Goal: Task Accomplishment & Management: Manage account settings

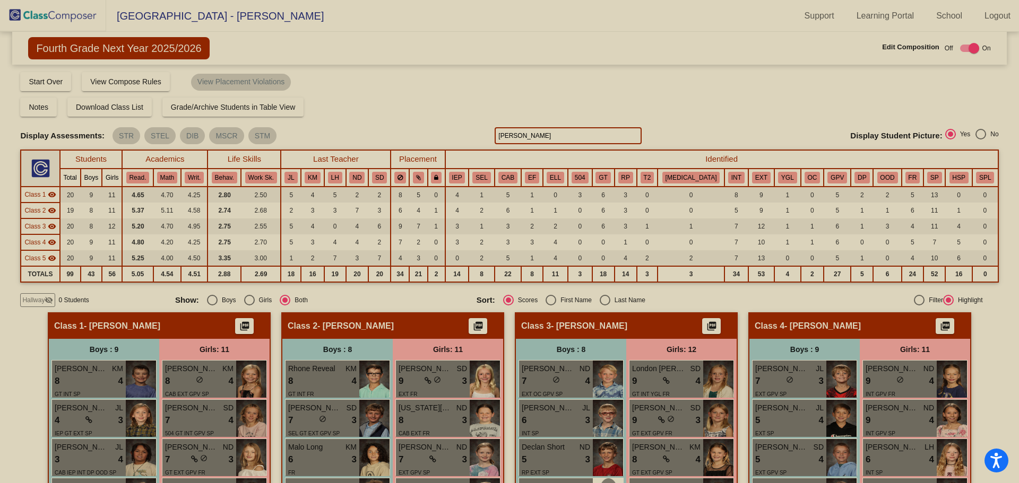
scroll to position [849, 0]
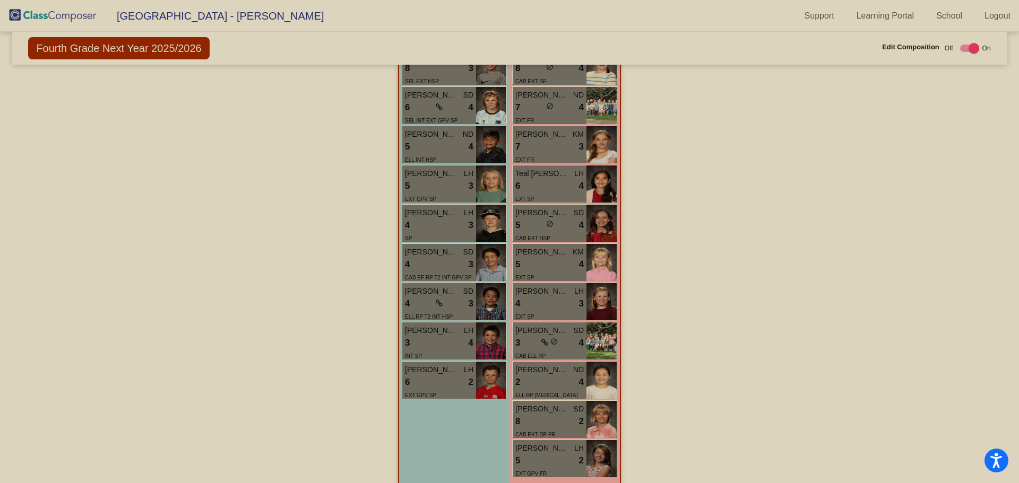
drag, startPoint x: 36, startPoint y: 6, endPoint x: 49, endPoint y: 11, distance: 13.9
click at [37, 6] on img at bounding box center [53, 15] width 106 height 31
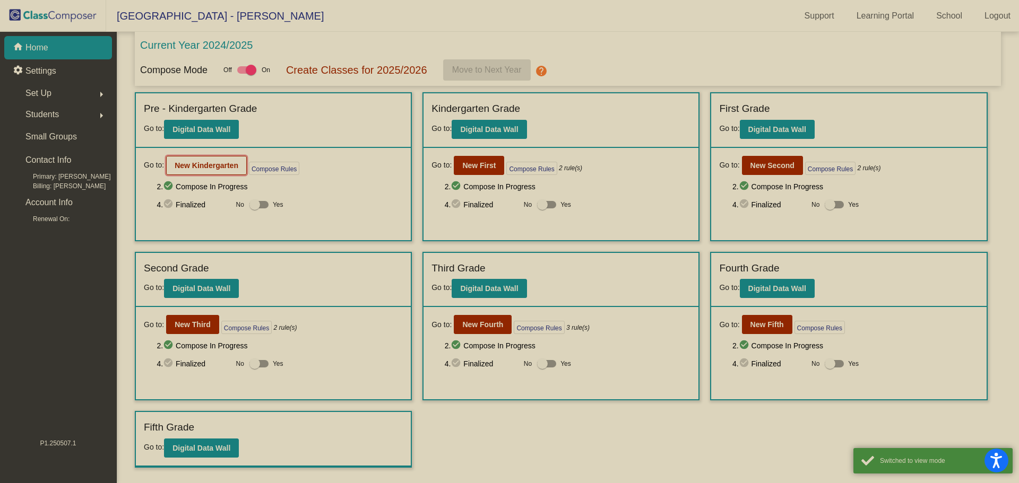
click at [188, 169] on b "New Kindergarten" at bounding box center [207, 165] width 64 height 8
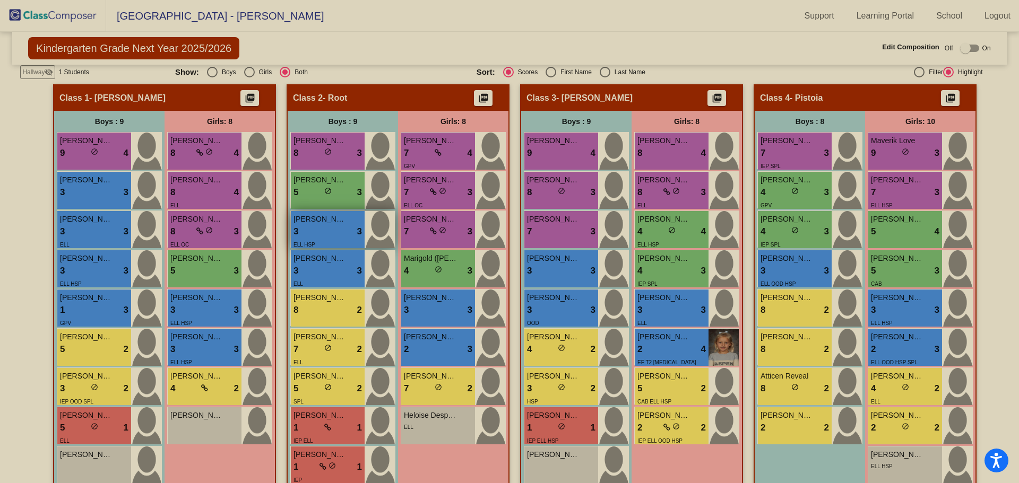
scroll to position [106, 0]
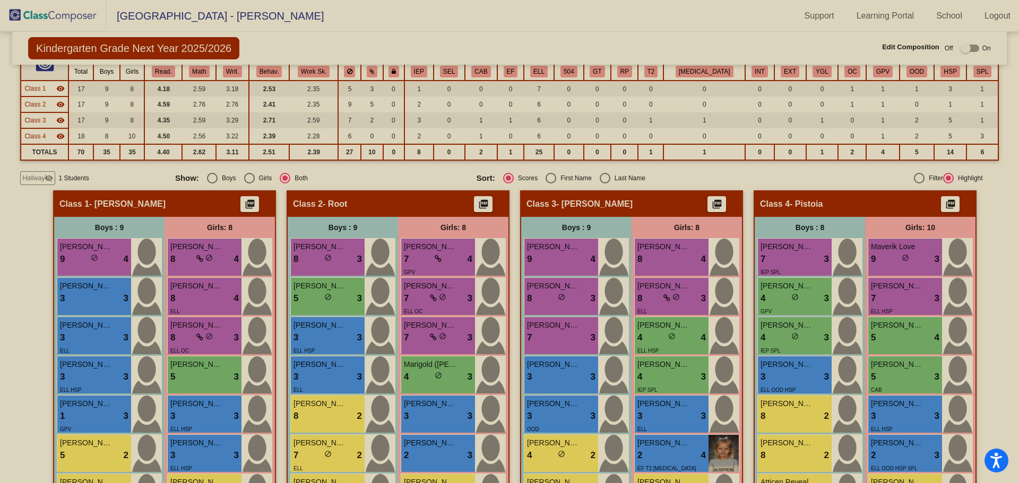
click at [64, 181] on span "1 Students" at bounding box center [73, 179] width 30 height 10
drag, startPoint x: 22, startPoint y: 177, endPoint x: 42, endPoint y: 189, distance: 23.3
click at [22, 177] on div "Hallway visibility_off" at bounding box center [37, 178] width 35 height 14
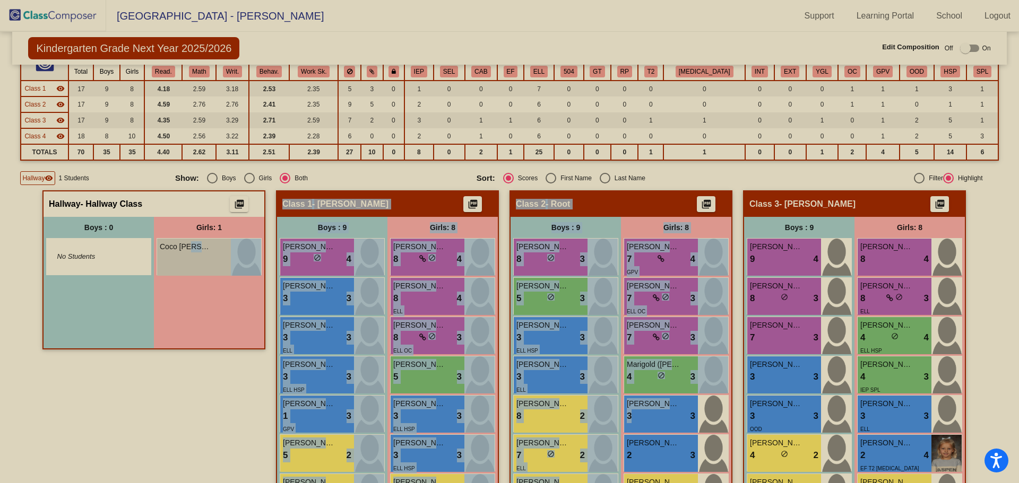
drag, startPoint x: 656, startPoint y: 415, endPoint x: 188, endPoint y: 304, distance: 481.7
click at [188, 304] on div "Girls: 1 Coco [PERSON_NAME] lock do_not_disturb_alt" at bounding box center [209, 283] width 110 height 132
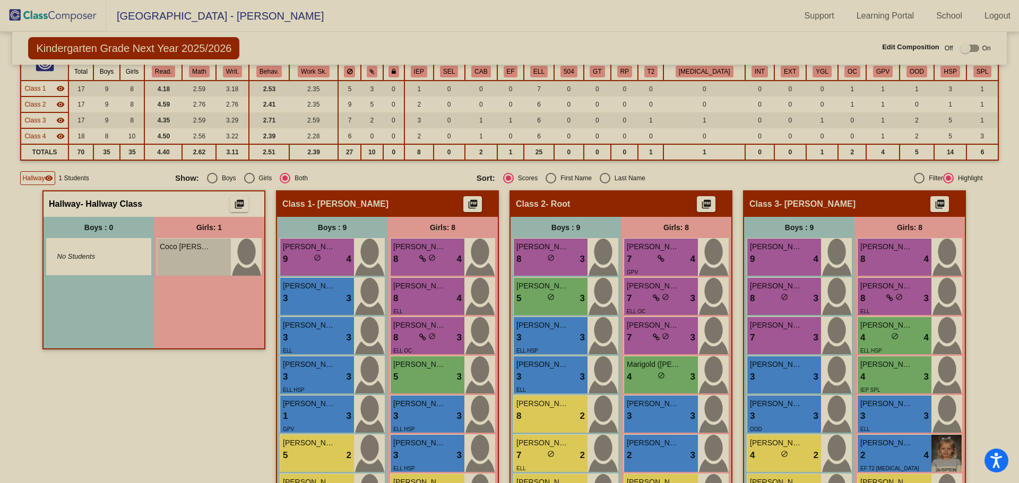
drag, startPoint x: 108, startPoint y: 458, endPoint x: 147, endPoint y: 457, distance: 38.7
click at [107, 455] on div "Hallway - Hallway Class picture_as_pdf Add Student First Name Last Name Student…" at bounding box center [153, 400] width 223 height 418
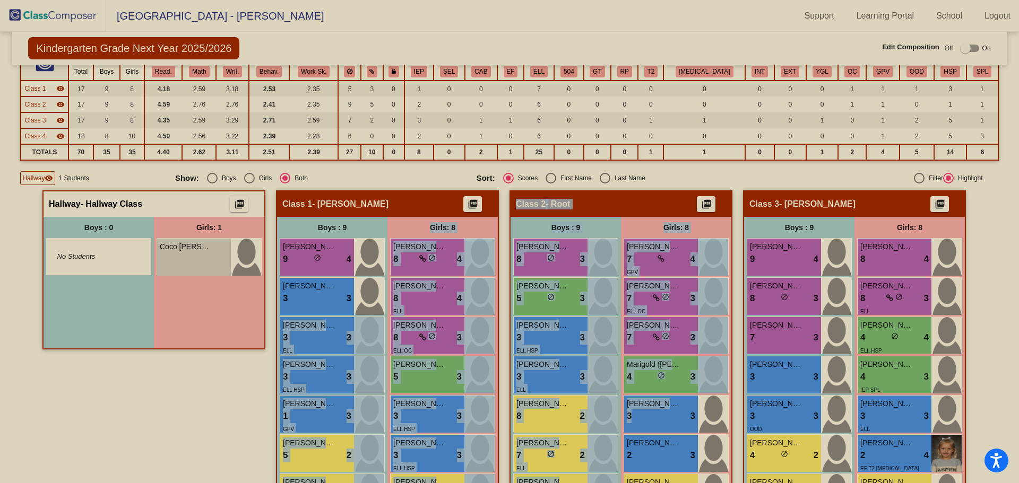
drag, startPoint x: 650, startPoint y: 418, endPoint x: 244, endPoint y: 359, distance: 410.3
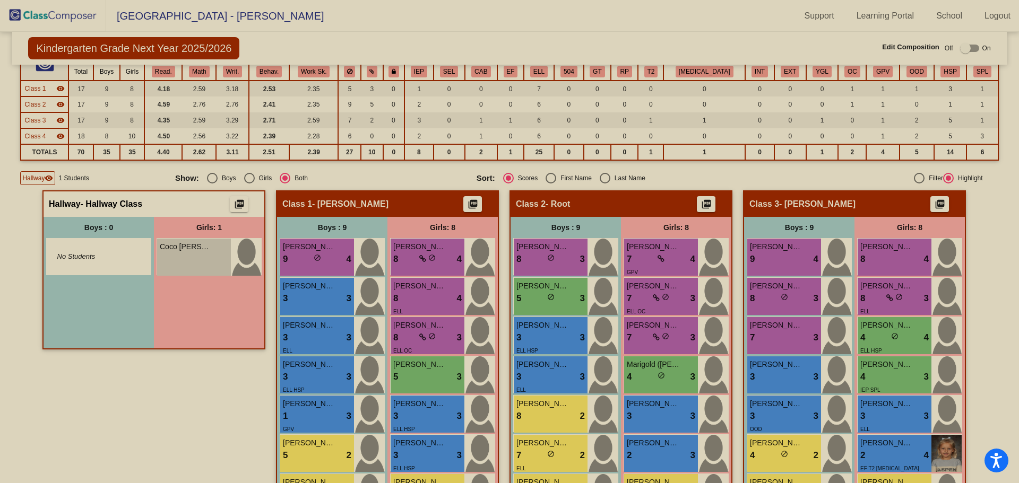
click at [161, 406] on div "Hallway - Hallway Class picture_as_pdf Add Student First Name Last Name Student…" at bounding box center [153, 400] width 223 height 418
drag, startPoint x: 160, startPoint y: 406, endPoint x: 338, endPoint y: 413, distance: 178.4
click at [161, 406] on div "Hallway - Hallway Class picture_as_pdf Add Student First Name Last Name Student…" at bounding box center [153, 400] width 223 height 418
drag, startPoint x: 643, startPoint y: 416, endPoint x: 647, endPoint y: 419, distance: 5.7
click at [647, 419] on div "3 lock do_not_disturb_alt 3" at bounding box center [661, 417] width 68 height 14
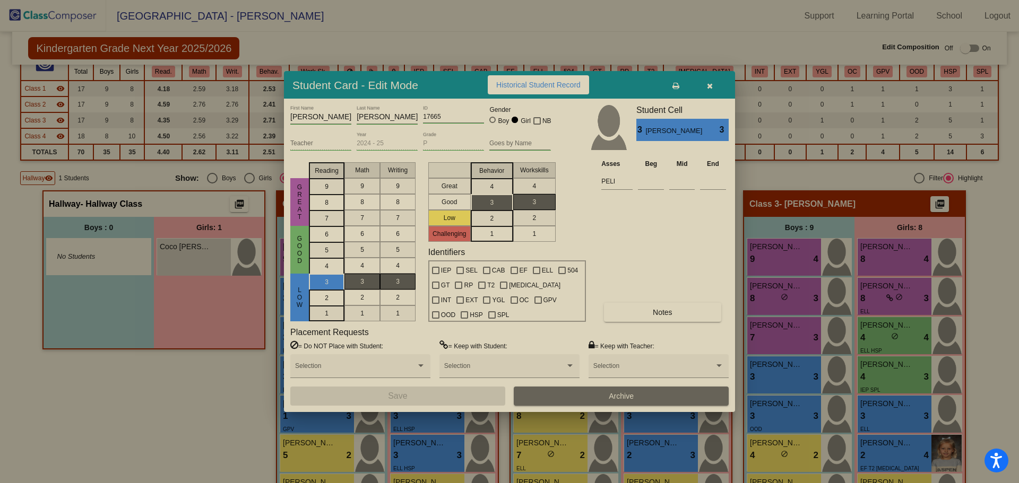
click at [614, 396] on span "Archive" at bounding box center [621, 396] width 25 height 8
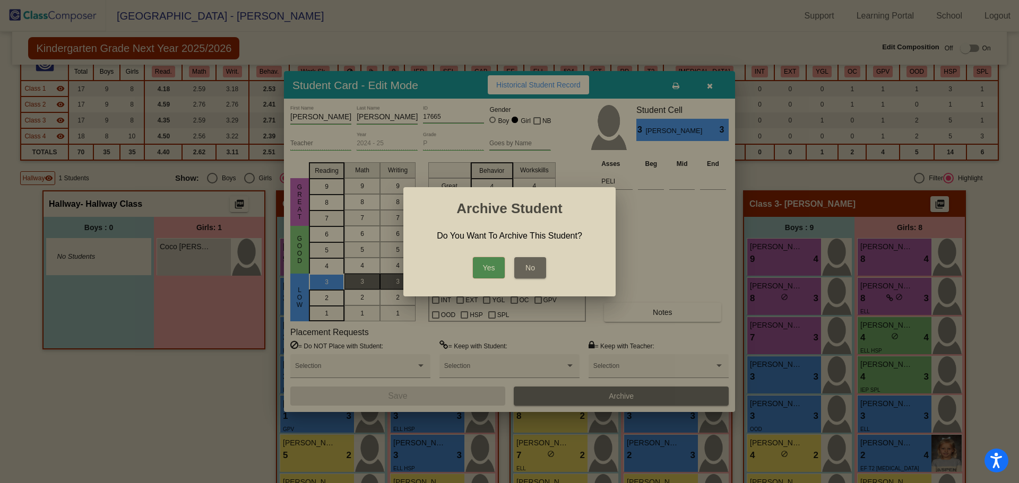
click at [489, 267] on button "Yes" at bounding box center [489, 267] width 32 height 21
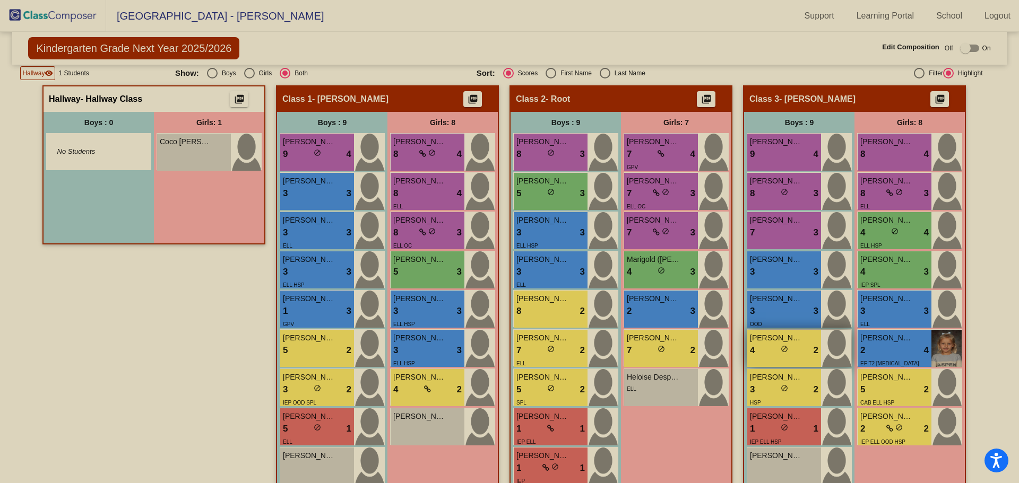
scroll to position [264, 0]
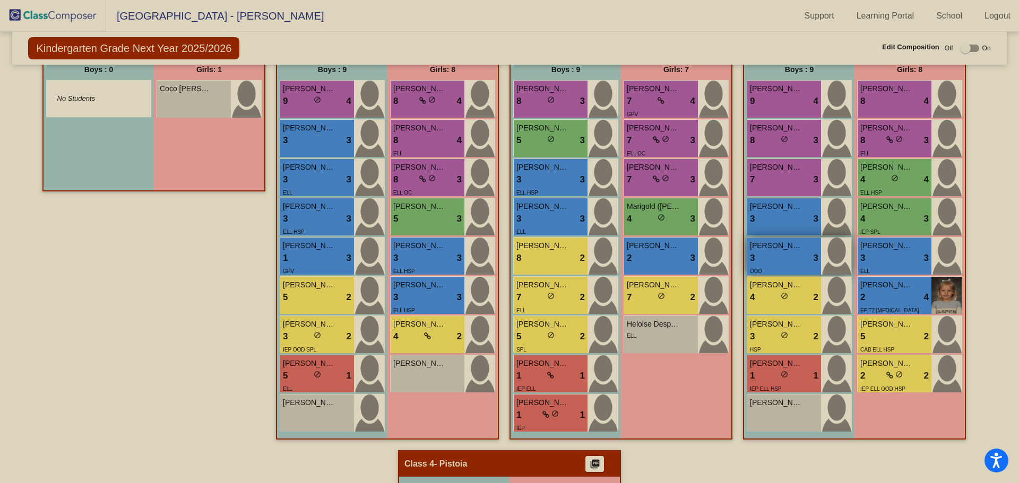
click at [832, 259] on img at bounding box center [836, 256] width 30 height 37
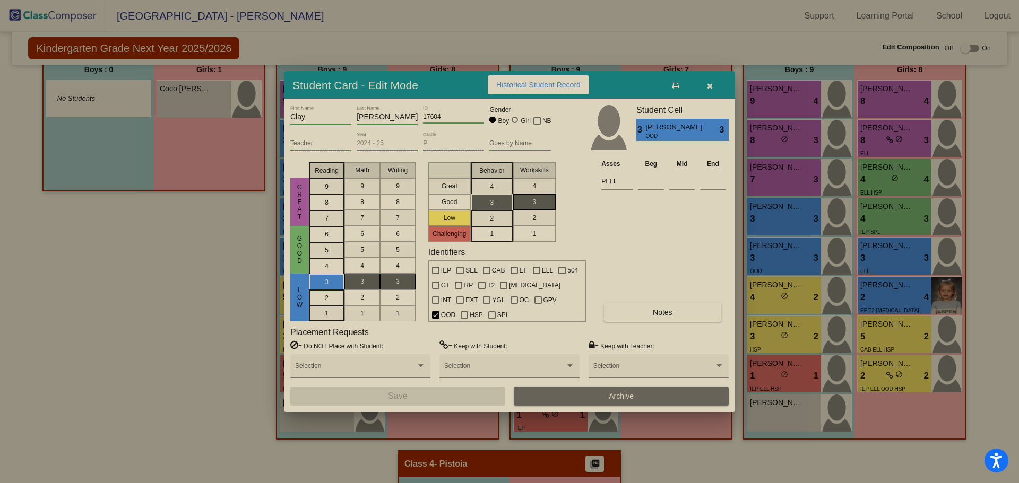
click at [675, 396] on button "Archive" at bounding box center [621, 396] width 215 height 19
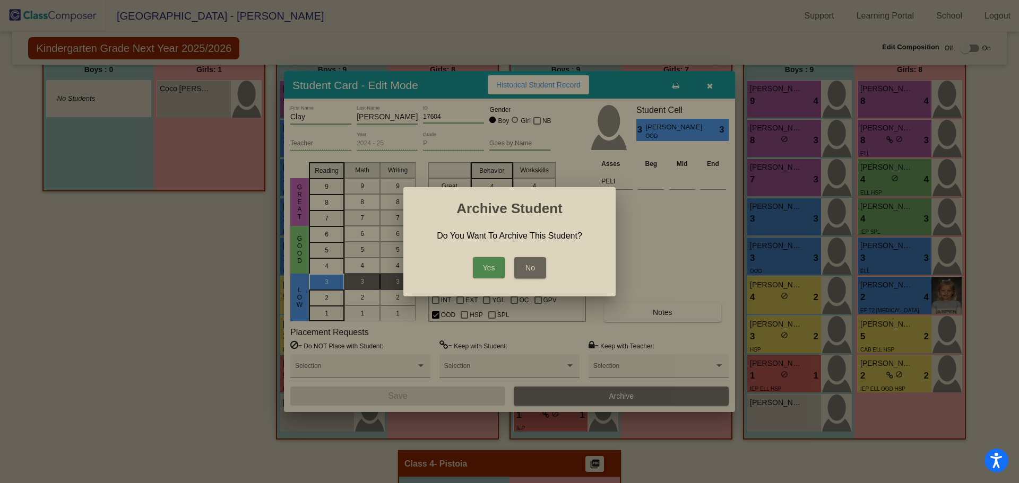
click at [484, 271] on button "Yes" at bounding box center [489, 267] width 32 height 21
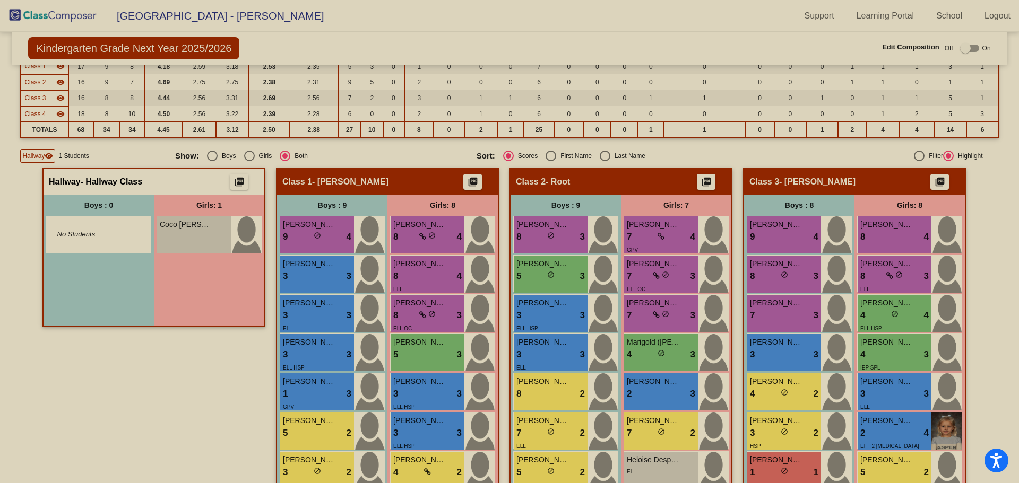
scroll to position [0, 0]
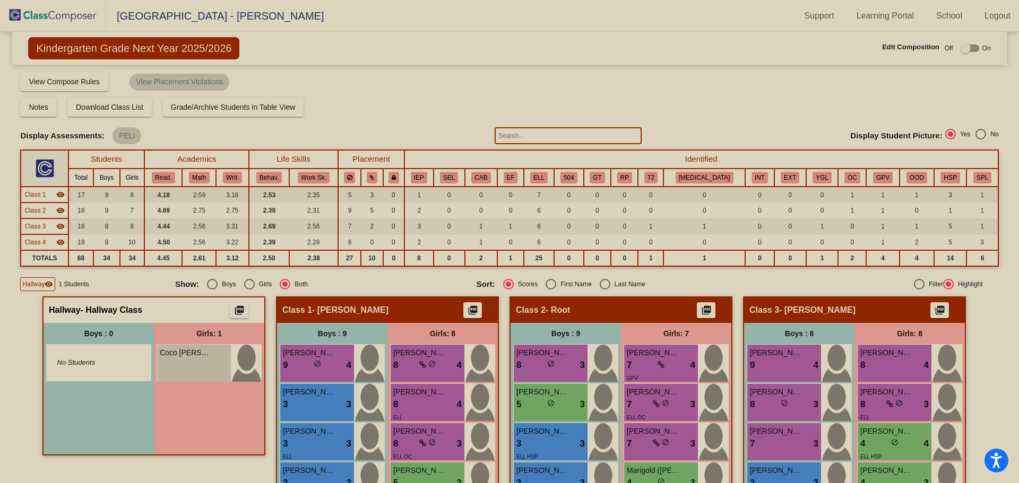
click at [49, 10] on img at bounding box center [53, 15] width 106 height 31
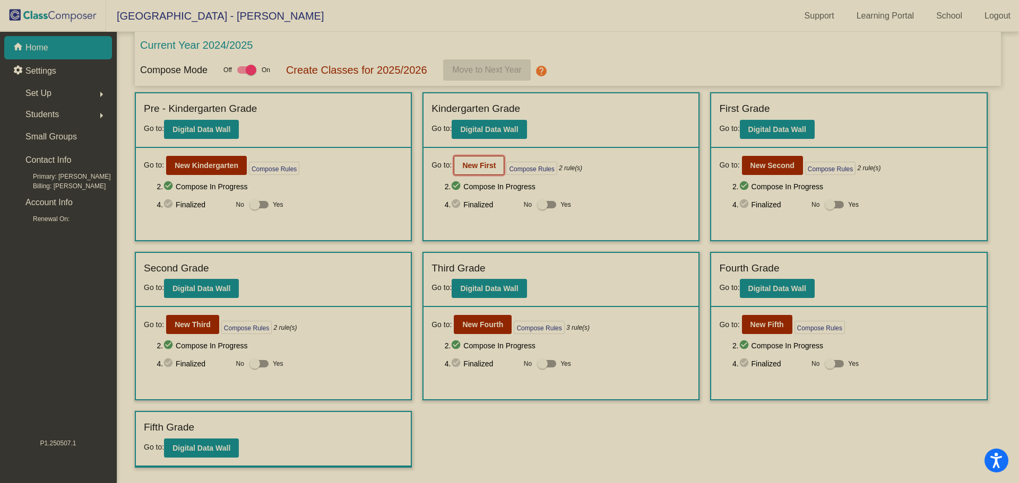
click at [478, 167] on b "New First" at bounding box center [478, 165] width 33 height 8
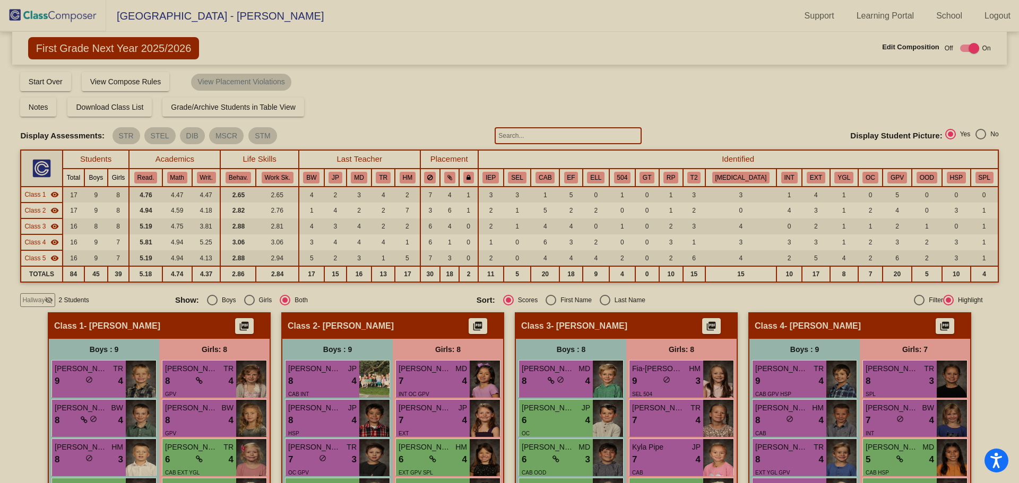
click at [36, 301] on span "Hallway" at bounding box center [33, 301] width 22 height 10
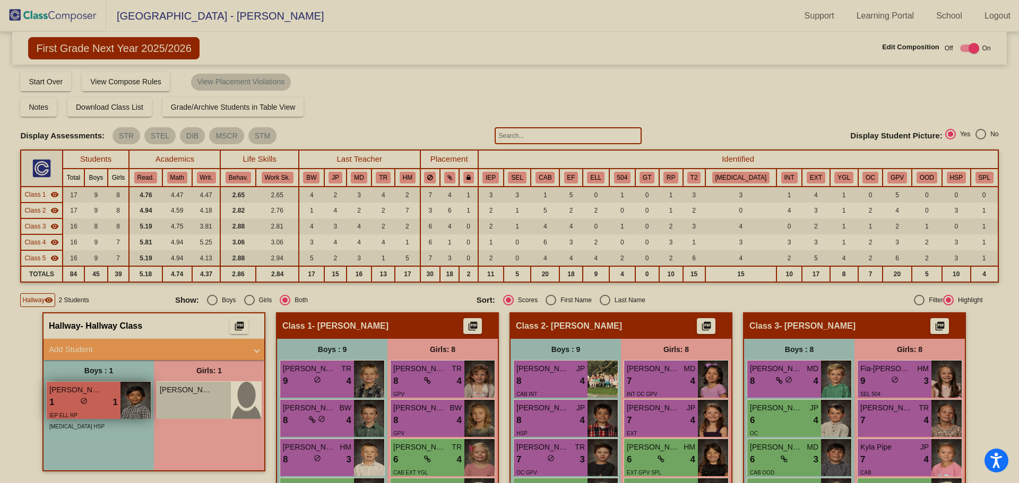
click at [76, 401] on div "1 lock do_not_disturb_alt 1" at bounding box center [83, 403] width 68 height 14
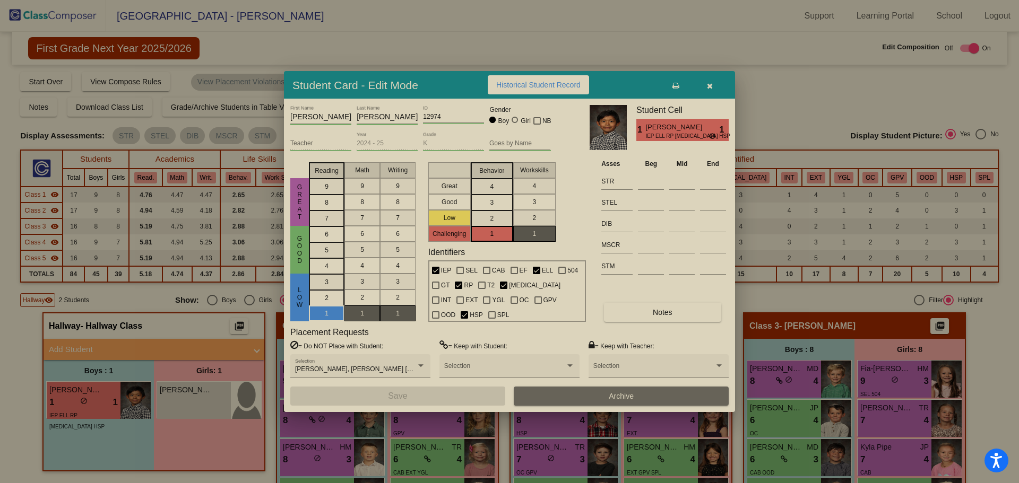
click at [646, 26] on div at bounding box center [509, 241] width 1019 height 483
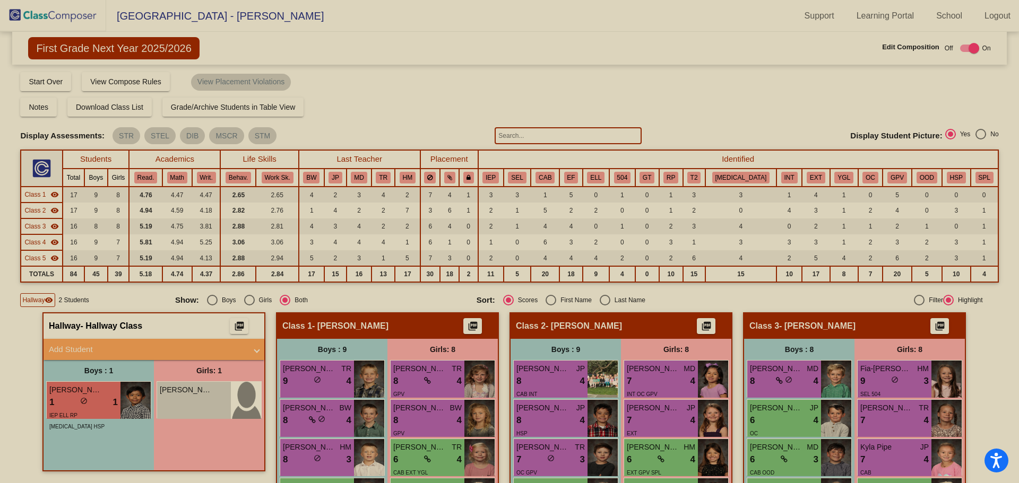
click at [70, 45] on span "First Grade Next Year 2025/2026" at bounding box center [113, 48] width 171 height 22
click at [44, 10] on img at bounding box center [53, 15] width 106 height 31
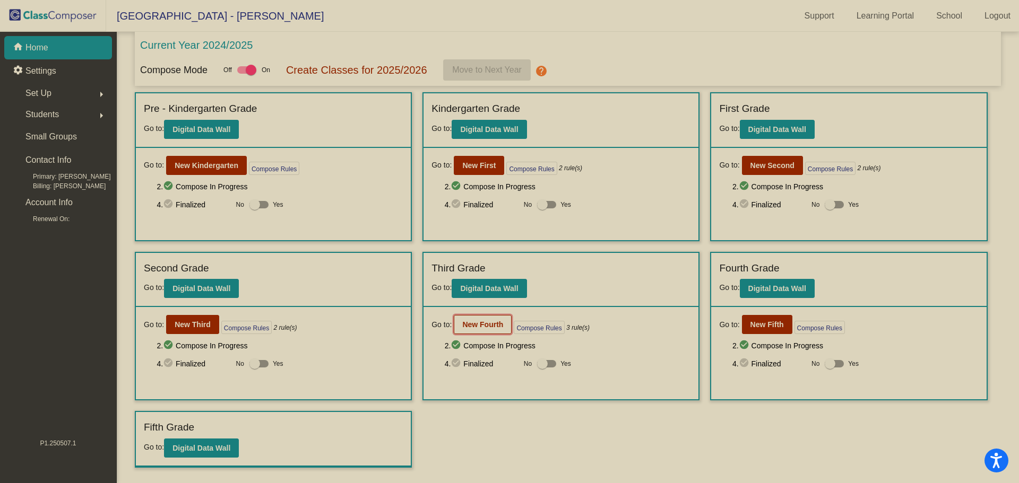
click at [478, 331] on button "New Fourth" at bounding box center [483, 324] width 58 height 19
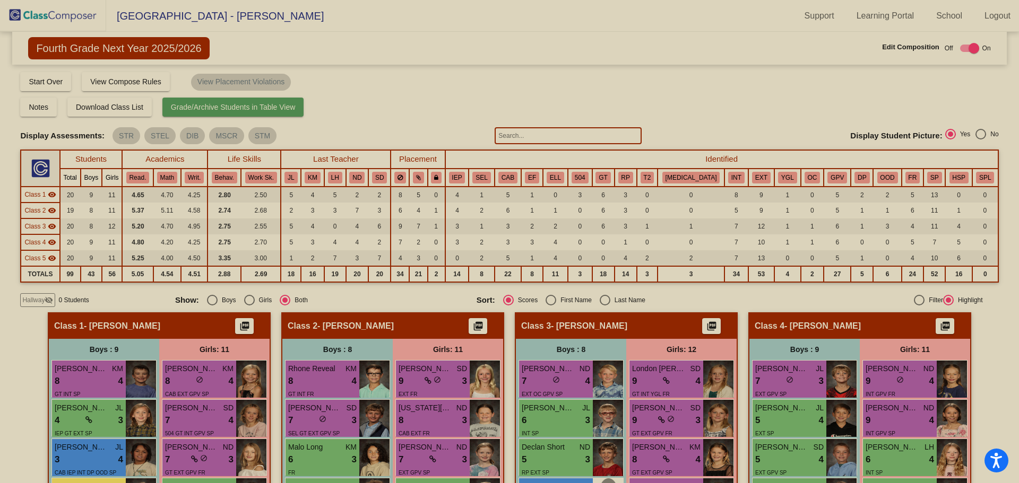
click at [239, 106] on span "Grade/Archive Students in Table View" at bounding box center [233, 107] width 125 height 8
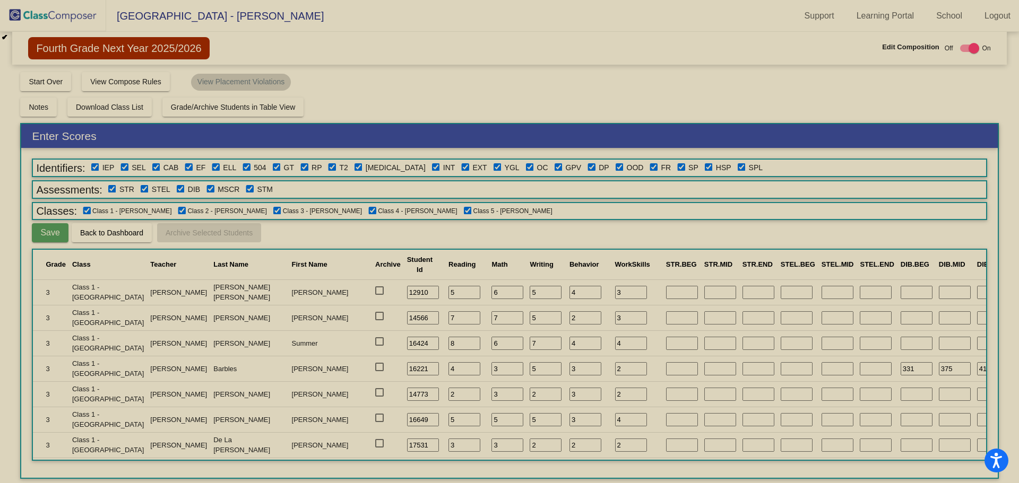
click at [60, 47] on span "Fourth Grade Next Year 2025/2026" at bounding box center [118, 48] width 181 height 22
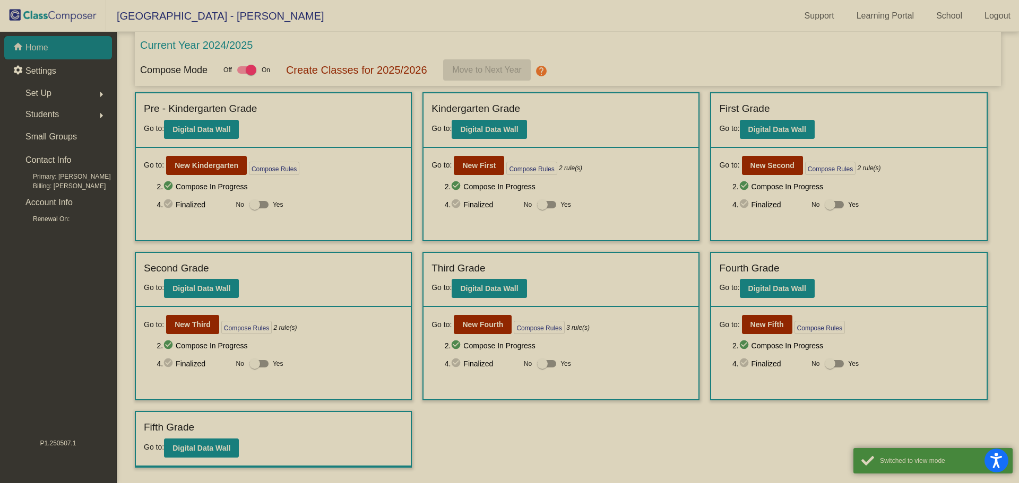
click at [32, 47] on p "Home" at bounding box center [36, 47] width 23 height 13
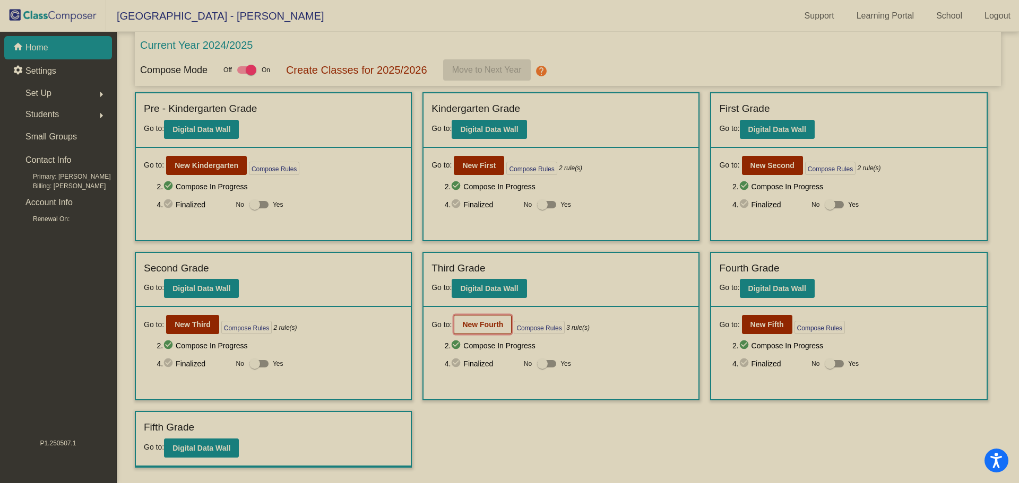
click at [477, 324] on b "New Fourth" at bounding box center [482, 325] width 41 height 8
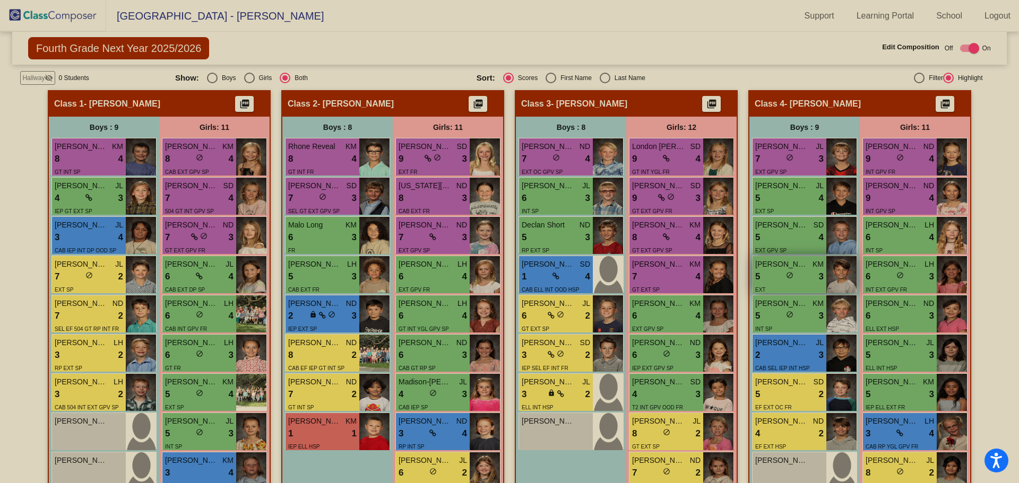
scroll to position [225, 0]
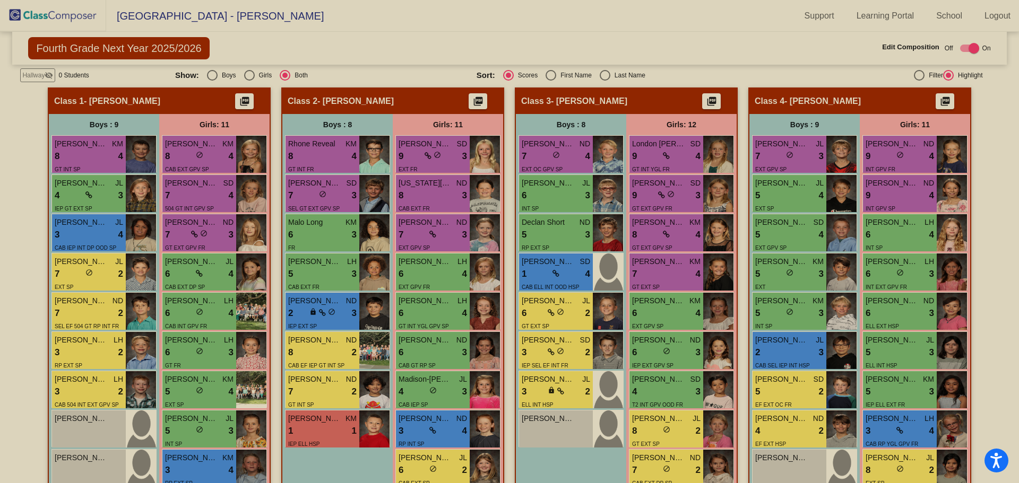
click at [33, 12] on img at bounding box center [53, 15] width 106 height 31
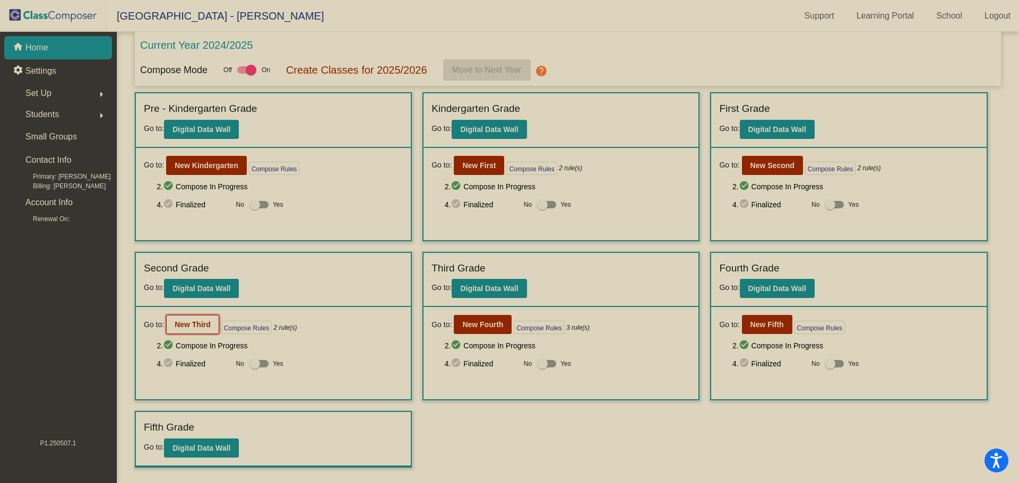
click at [168, 324] on button "New Third" at bounding box center [192, 324] width 53 height 19
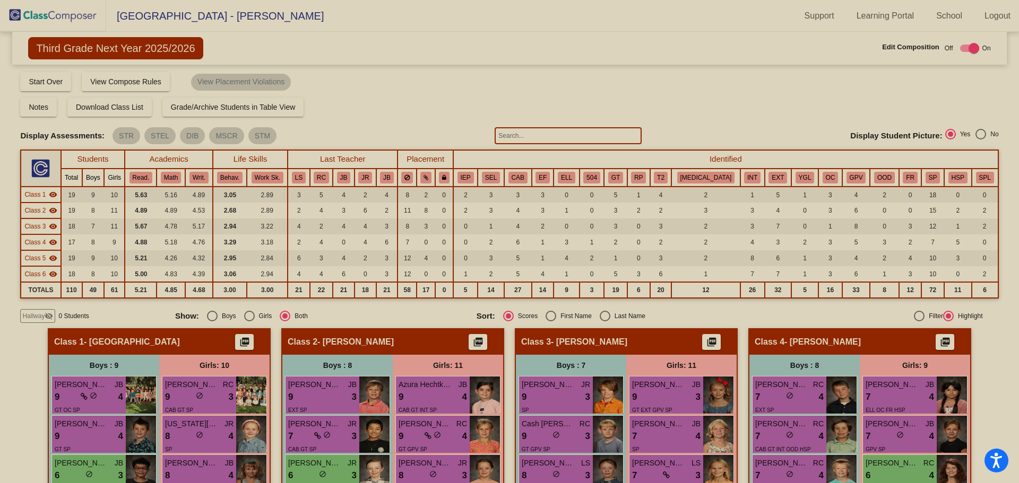
click at [38, 317] on span "Hallway" at bounding box center [33, 316] width 22 height 10
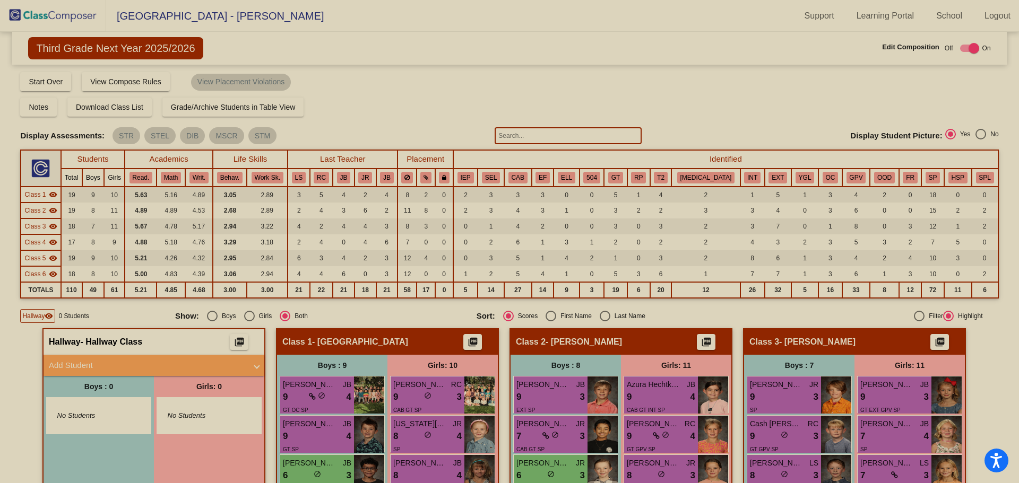
click at [47, 20] on img at bounding box center [53, 15] width 106 height 31
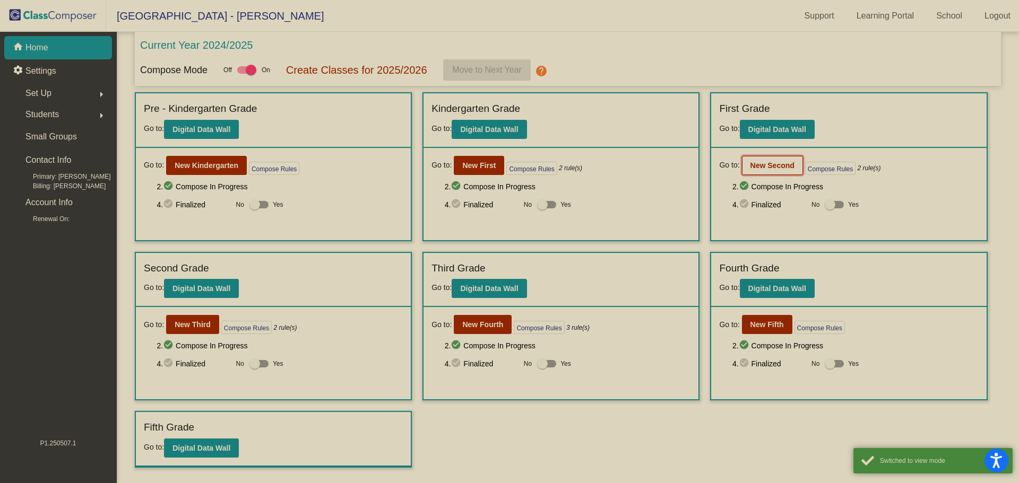
click at [773, 162] on b "New Second" at bounding box center [772, 165] width 44 height 8
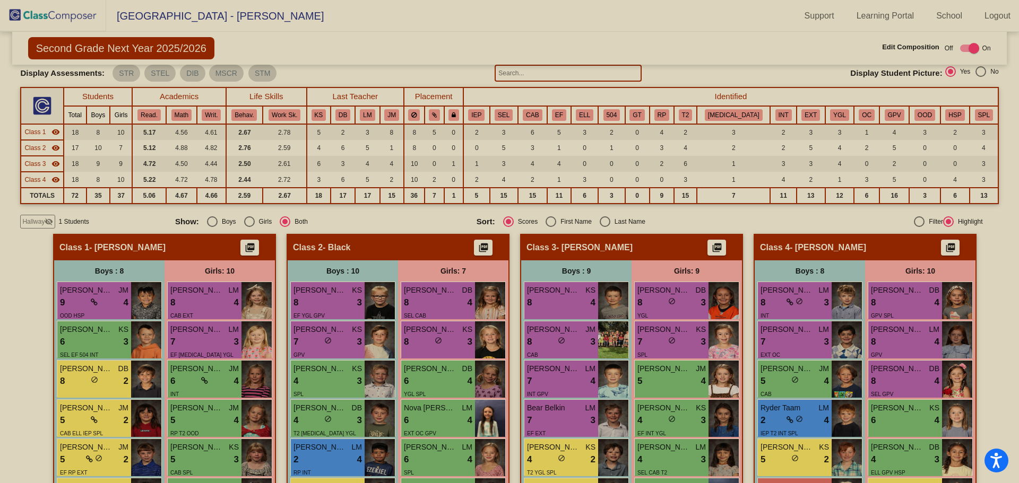
scroll to position [58, 0]
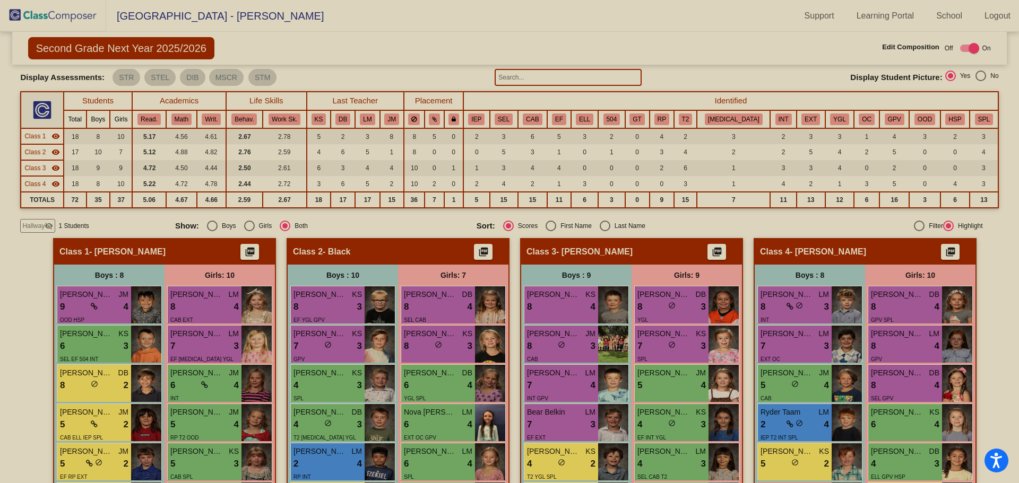
click at [46, 228] on mat-icon "visibility_off" at bounding box center [49, 226] width 8 height 8
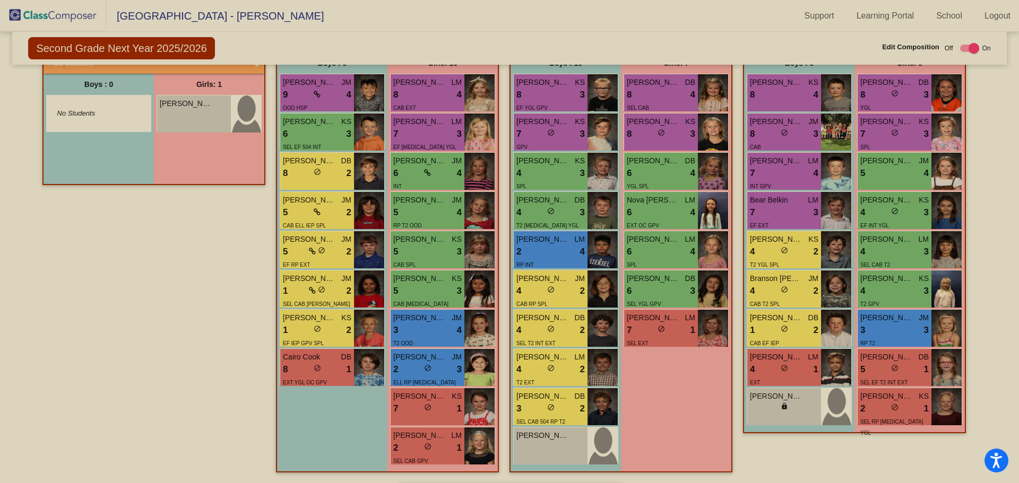
scroll to position [218, 0]
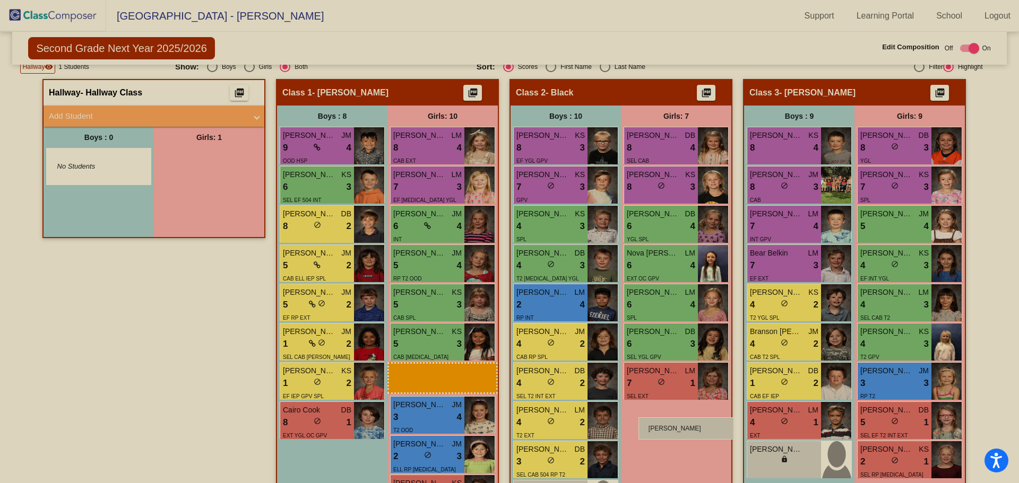
drag, startPoint x: 198, startPoint y: 166, endPoint x: 633, endPoint y: 413, distance: 499.8
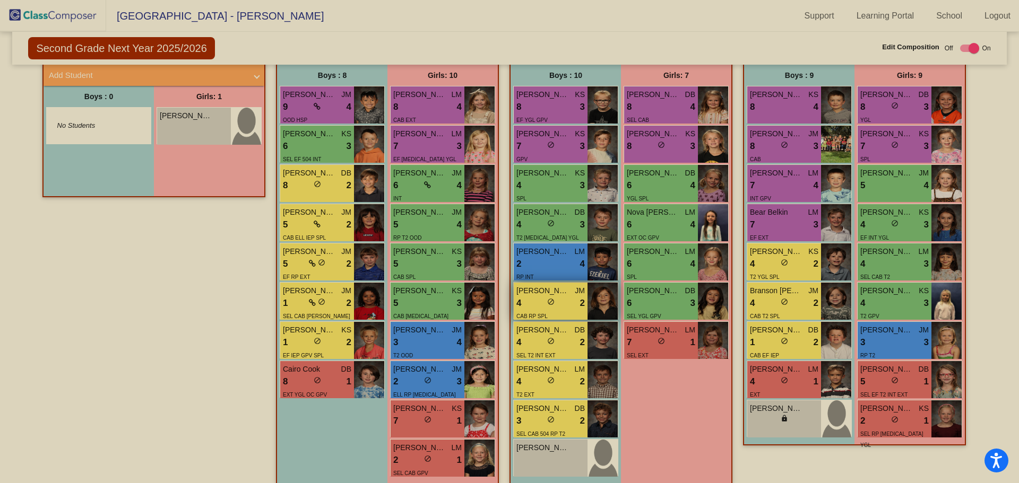
scroll to position [271, 0]
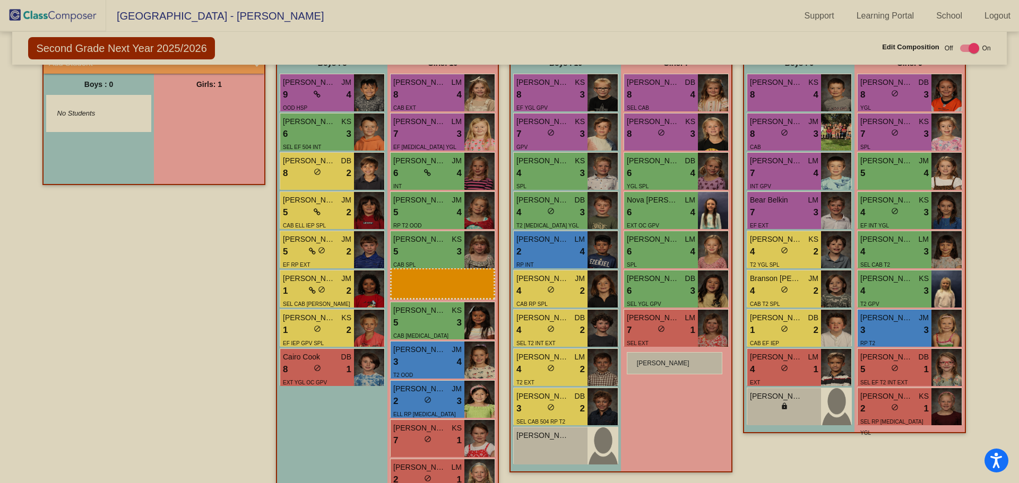
drag, startPoint x: 196, startPoint y: 119, endPoint x: 627, endPoint y: 352, distance: 489.6
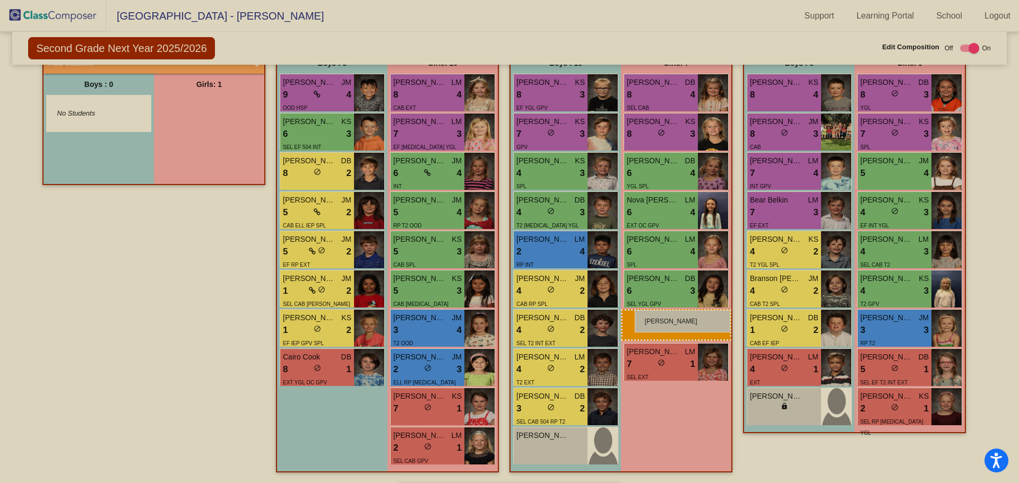
drag, startPoint x: 189, startPoint y: 123, endPoint x: 635, endPoint y: 310, distance: 483.5
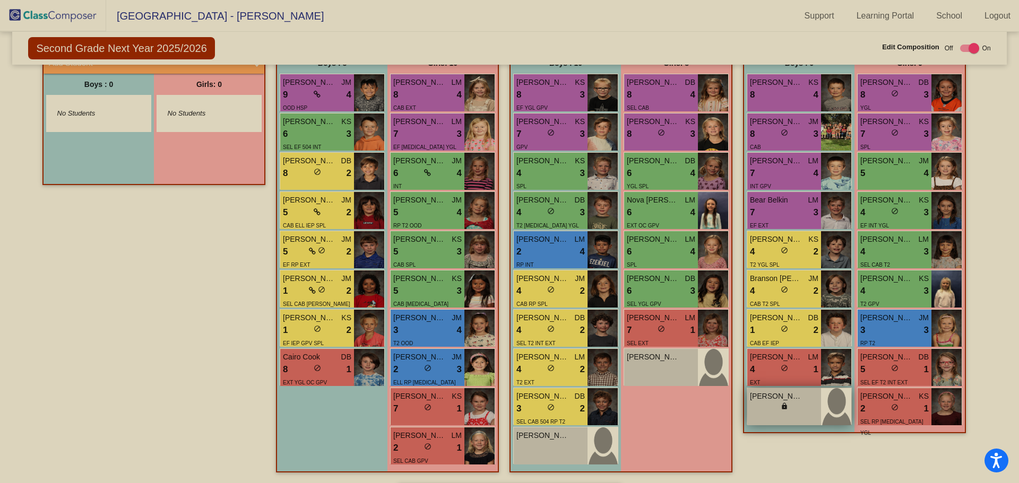
click at [795, 412] on div "lock do_not_disturb_alt" at bounding box center [784, 407] width 68 height 11
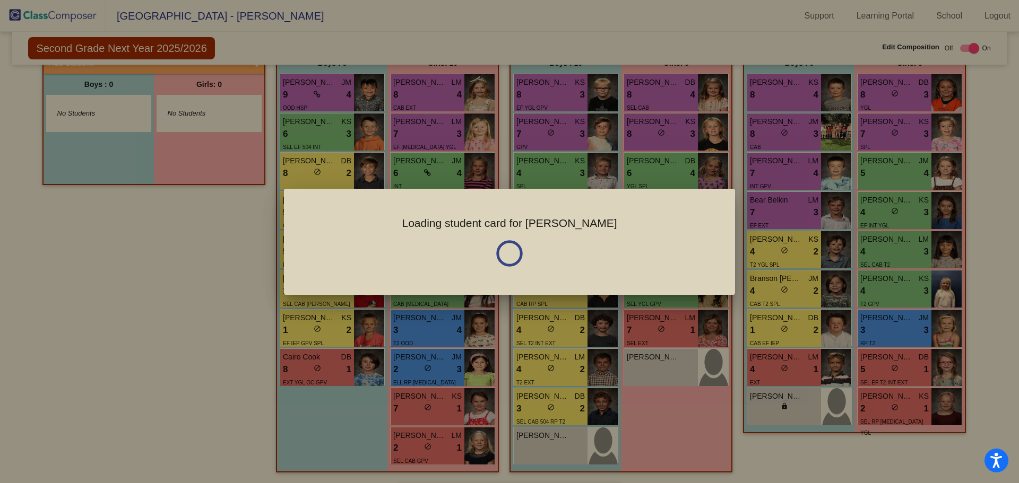
click at [795, 409] on div at bounding box center [509, 241] width 1019 height 483
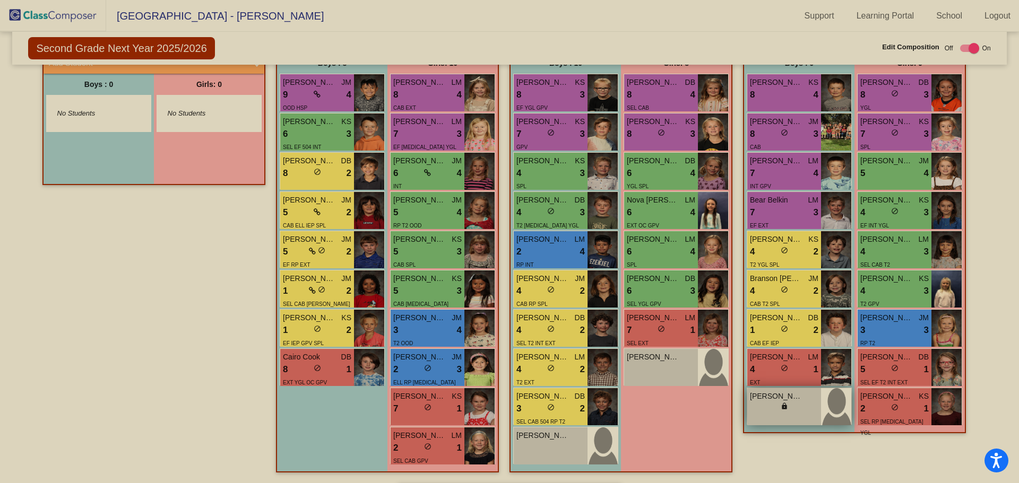
click at [789, 413] on div "lock do_not_disturb_alt" at bounding box center [784, 407] width 68 height 11
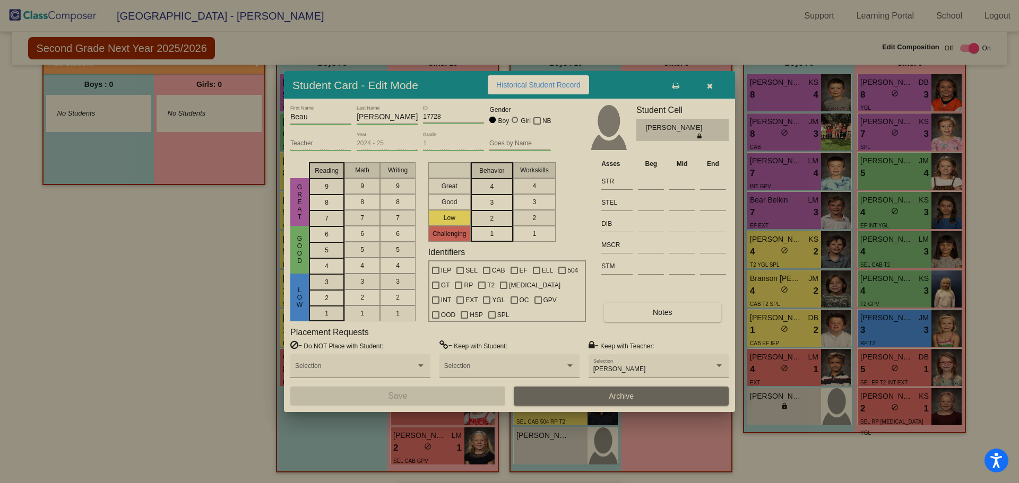
click at [866, 446] on div at bounding box center [509, 241] width 1019 height 483
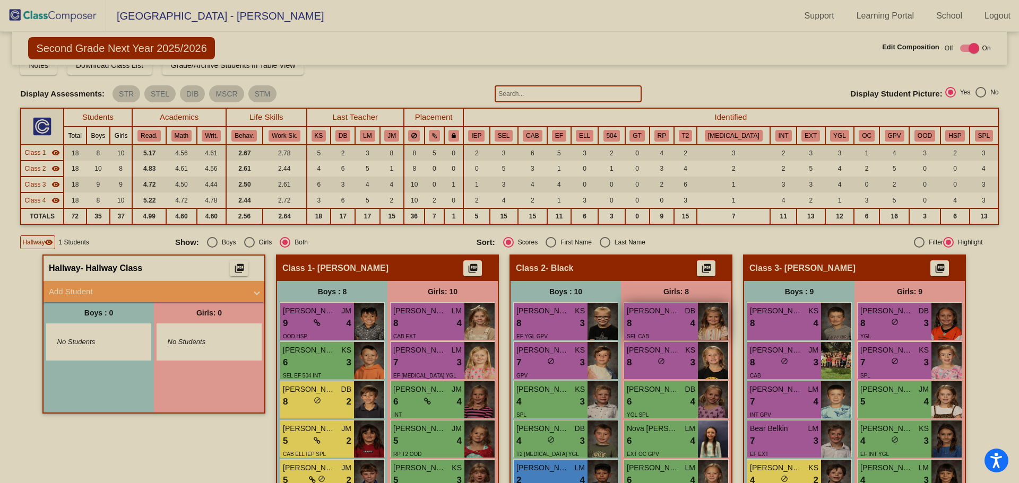
scroll to position [0, 0]
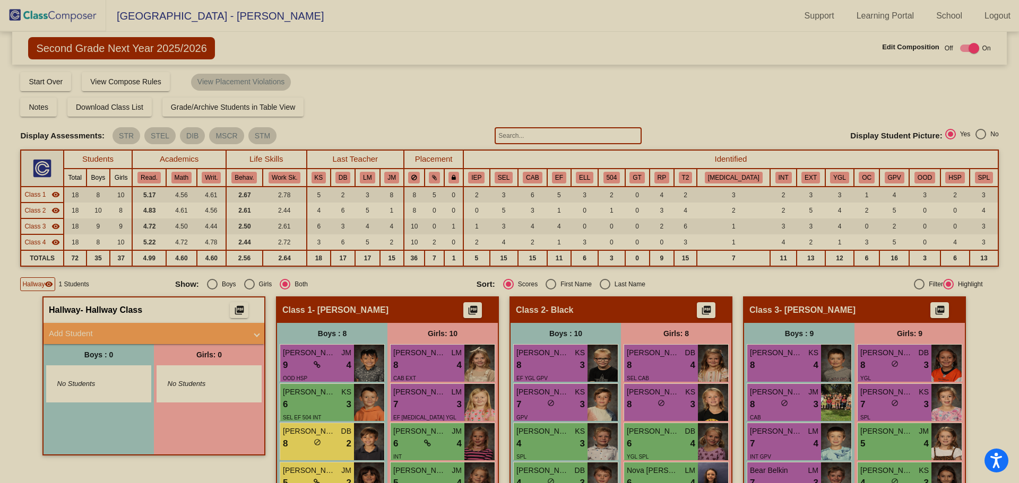
click at [63, 12] on img at bounding box center [53, 15] width 106 height 31
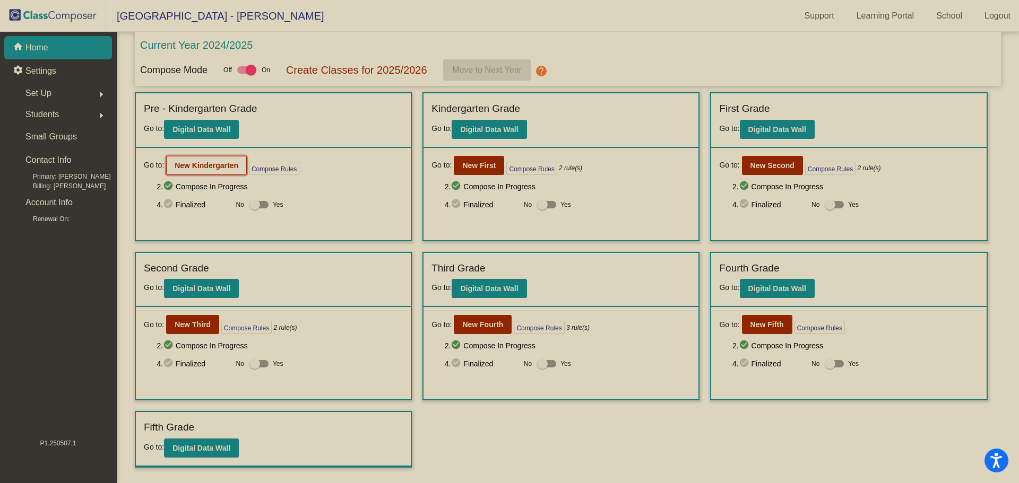
click at [204, 164] on b "New Kindergarten" at bounding box center [207, 165] width 64 height 8
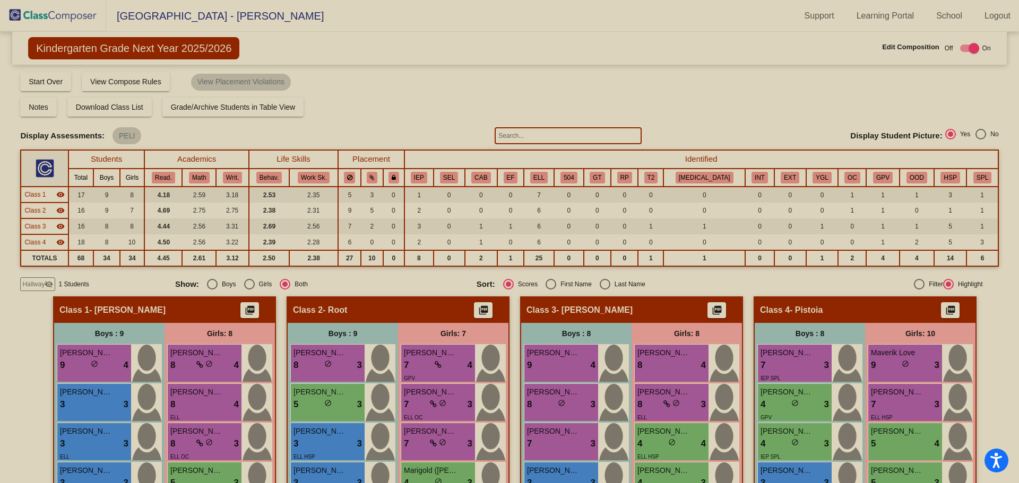
click at [58, 22] on img at bounding box center [53, 15] width 106 height 31
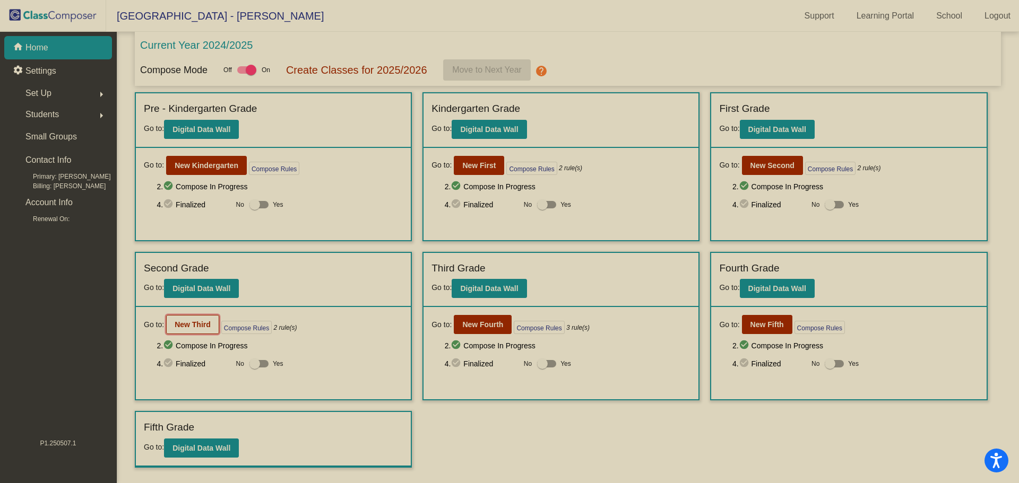
click at [184, 327] on b "New Third" at bounding box center [193, 325] width 36 height 8
